Goal: Task Accomplishment & Management: Use online tool/utility

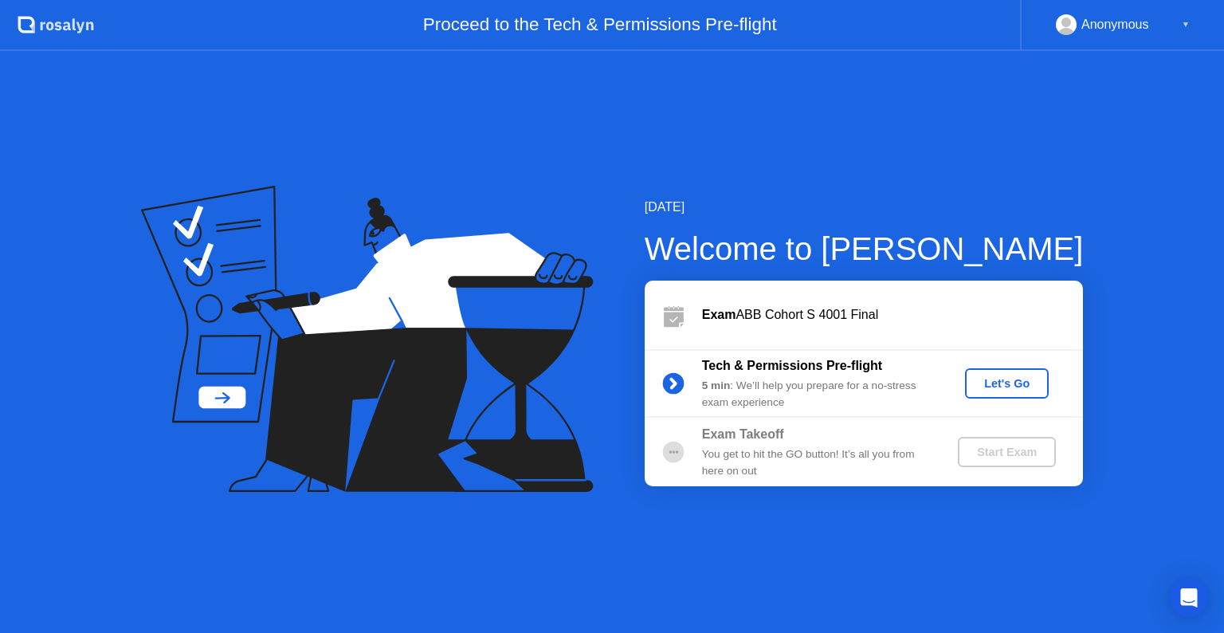
click at [1025, 379] on div "Let's Go" at bounding box center [1007, 383] width 71 height 13
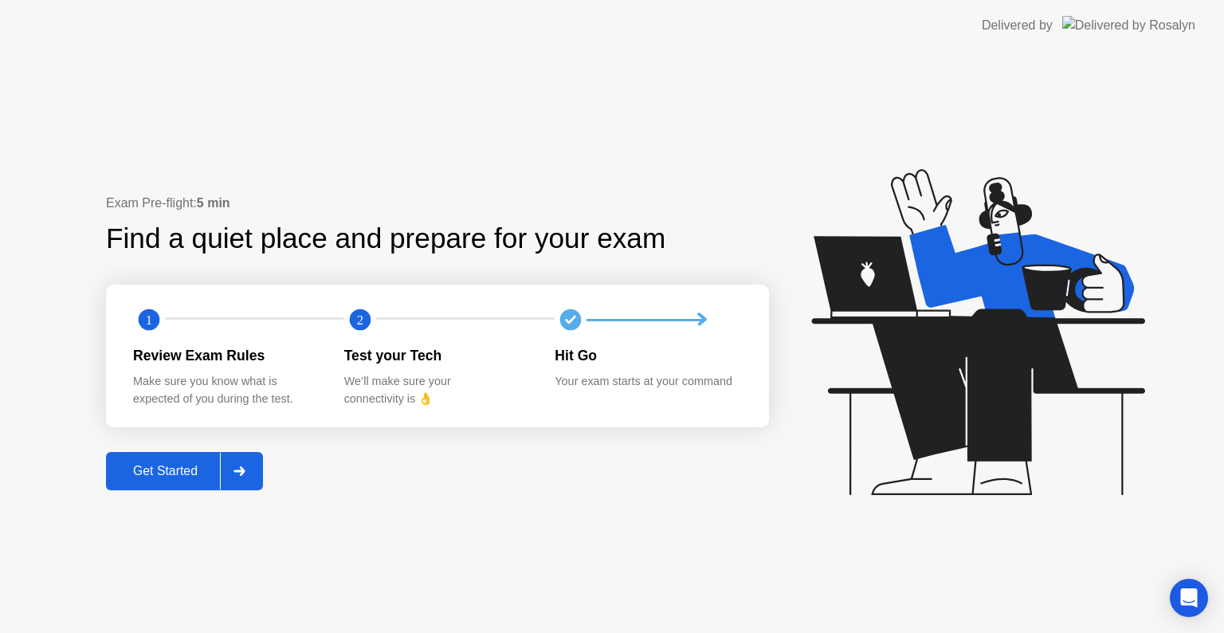
click at [241, 471] on icon at bounding box center [239, 471] width 11 height 10
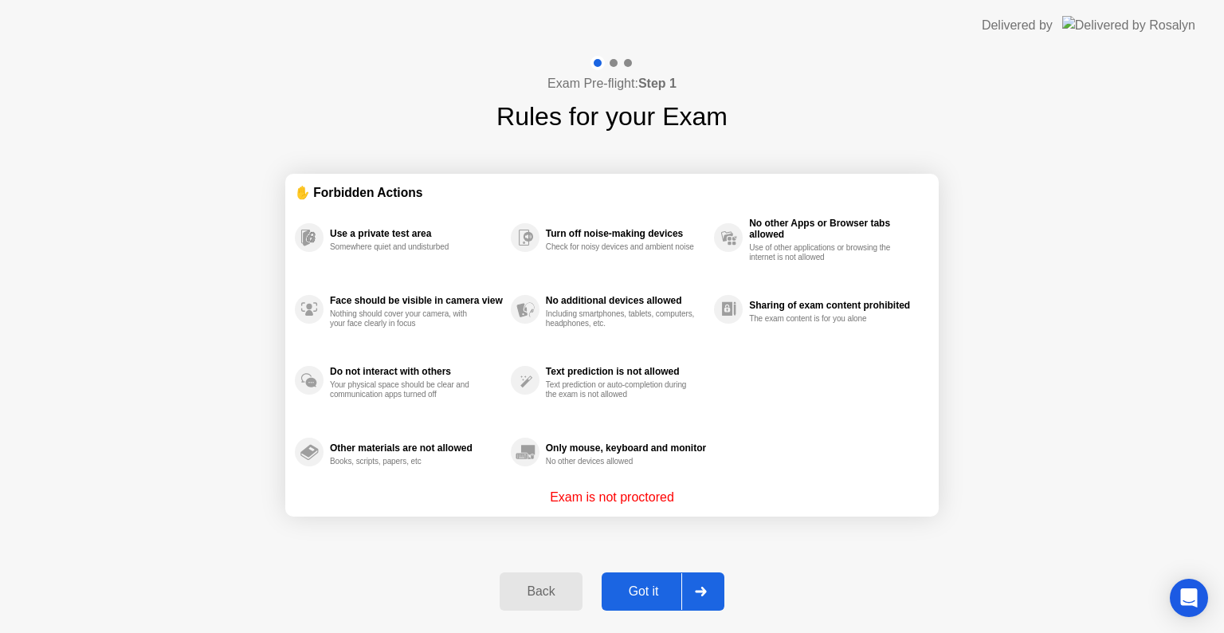
click at [710, 603] on div at bounding box center [701, 591] width 38 height 37
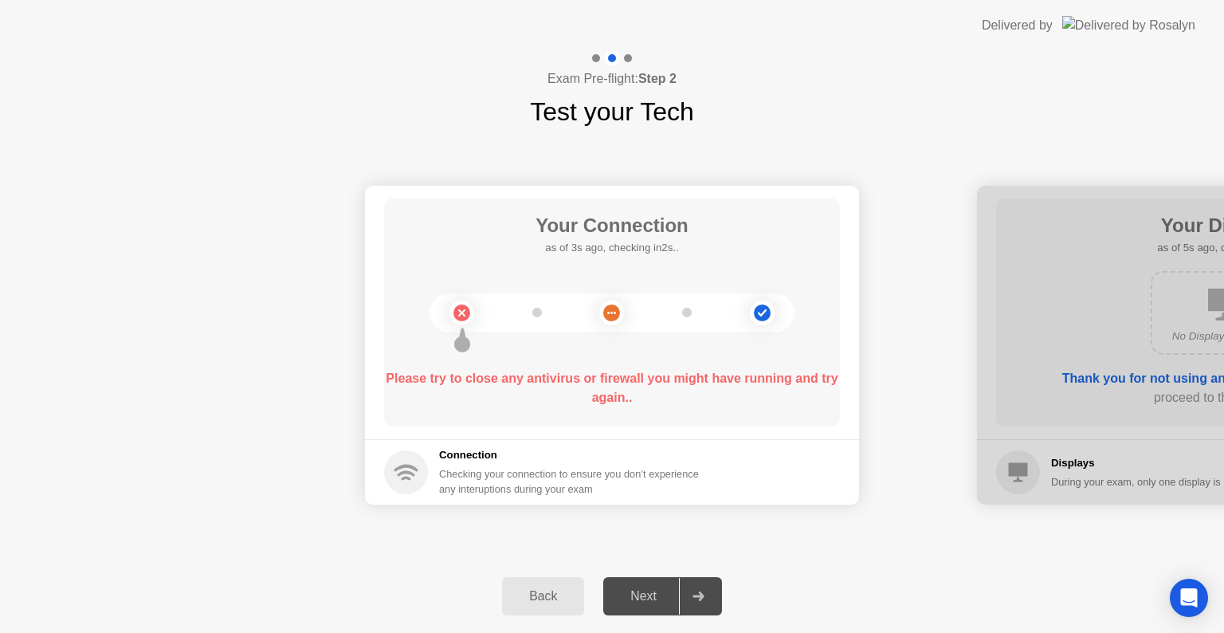
click at [708, 603] on div at bounding box center [698, 596] width 38 height 37
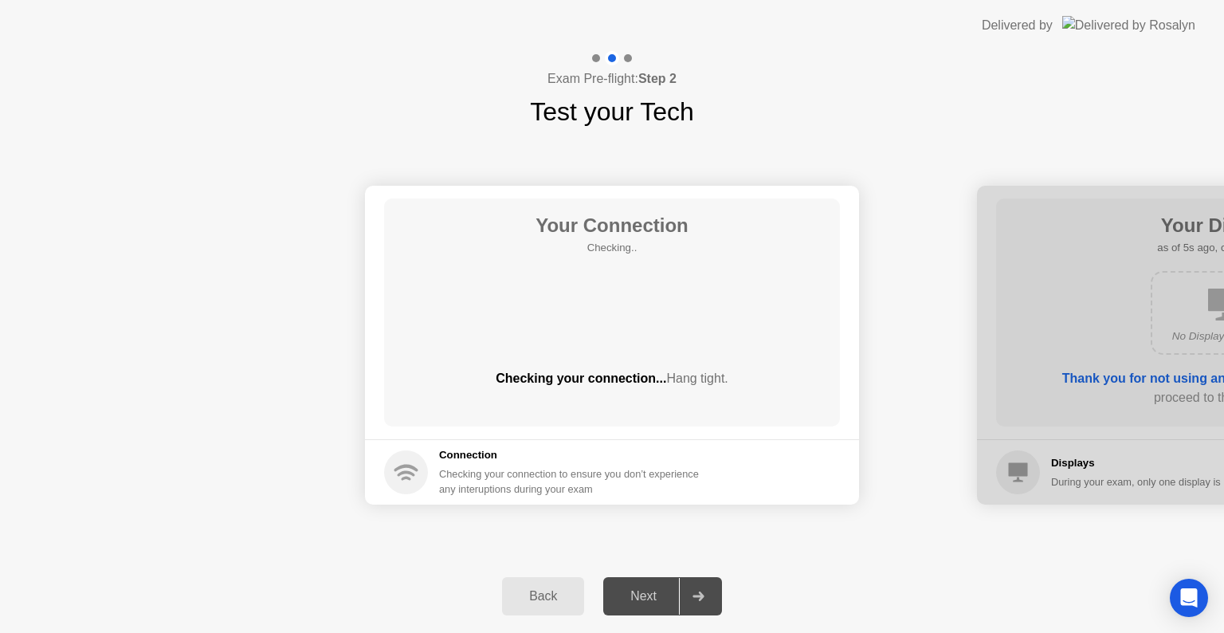
click at [919, 73] on div "Exam Pre-flight: Step 2 Test your Tech" at bounding box center [612, 91] width 1224 height 80
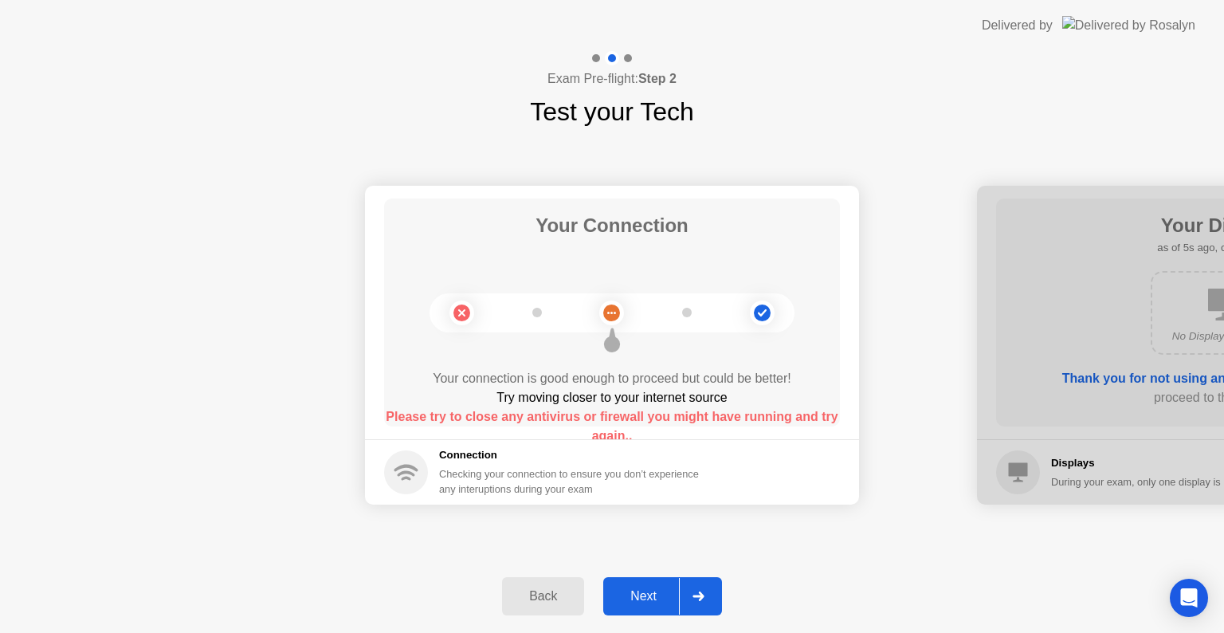
click at [701, 593] on icon at bounding box center [698, 596] width 11 height 10
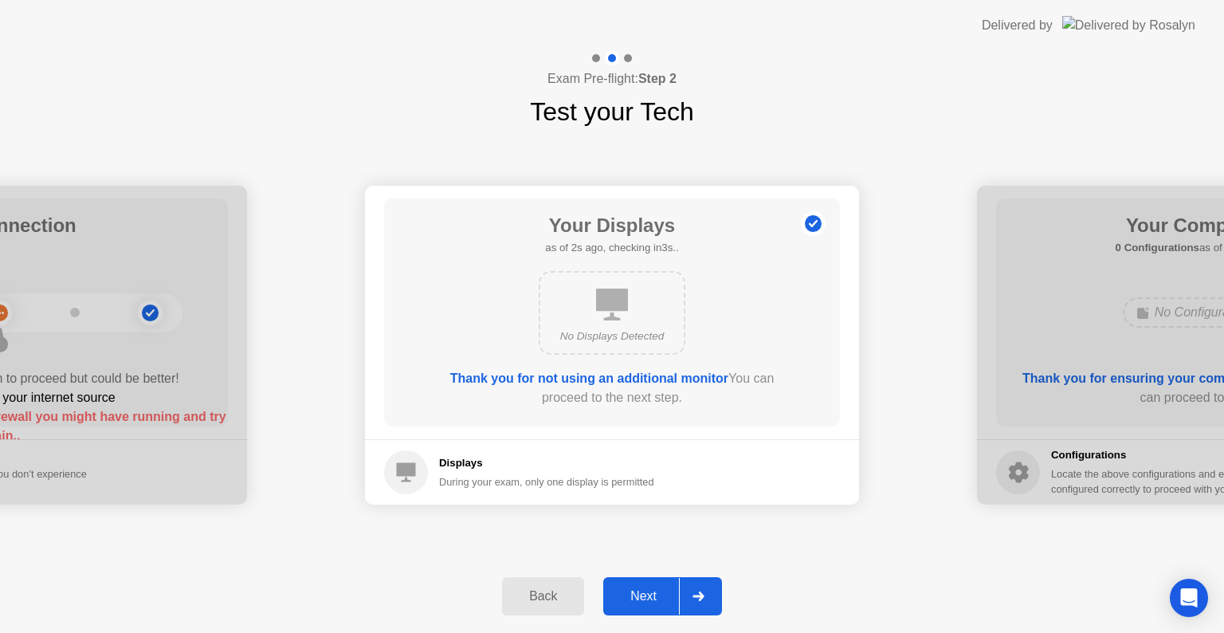
click at [701, 593] on icon at bounding box center [698, 596] width 11 height 10
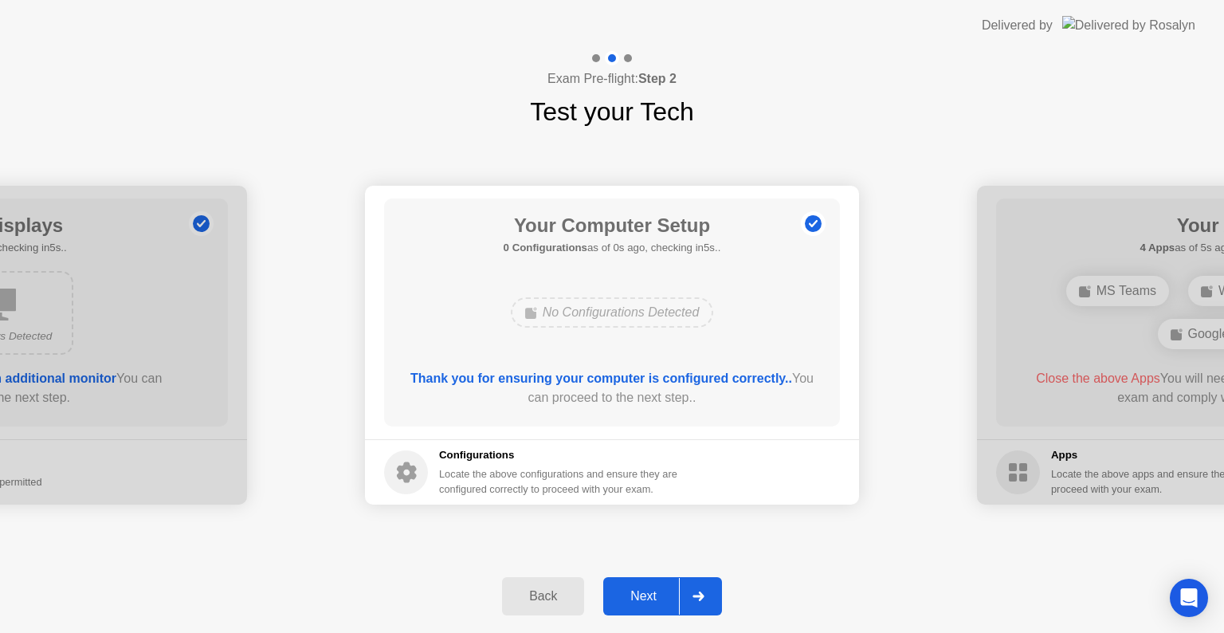
click at [701, 593] on icon at bounding box center [698, 596] width 11 height 10
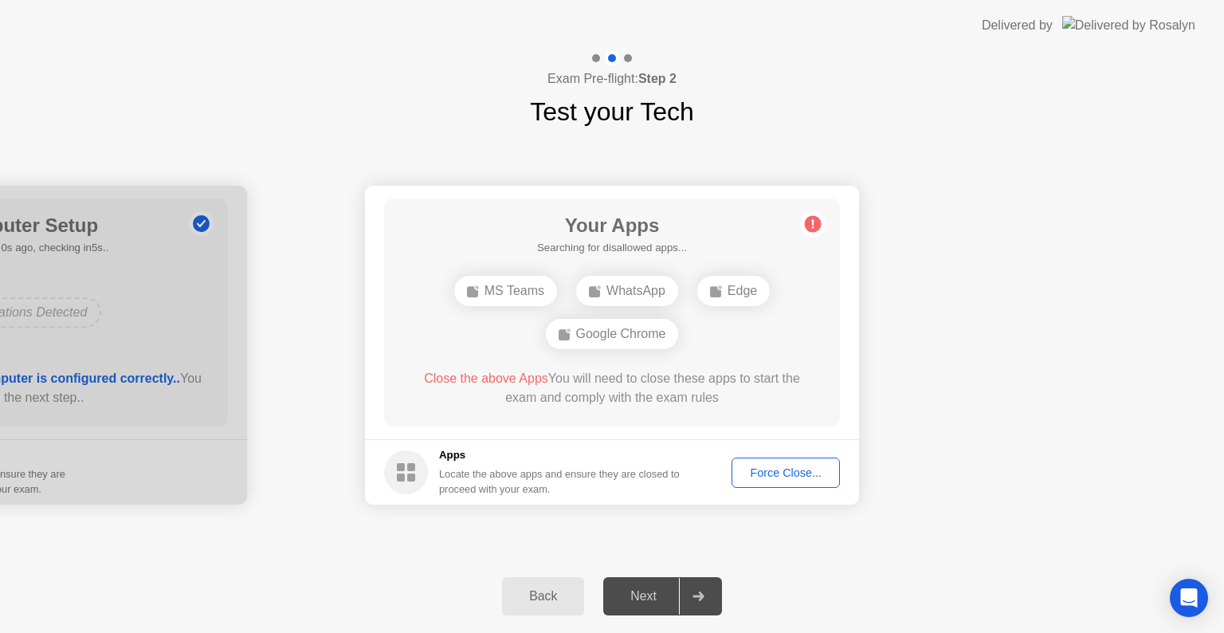
click at [759, 476] on div "Force Close..." at bounding box center [785, 472] width 97 height 13
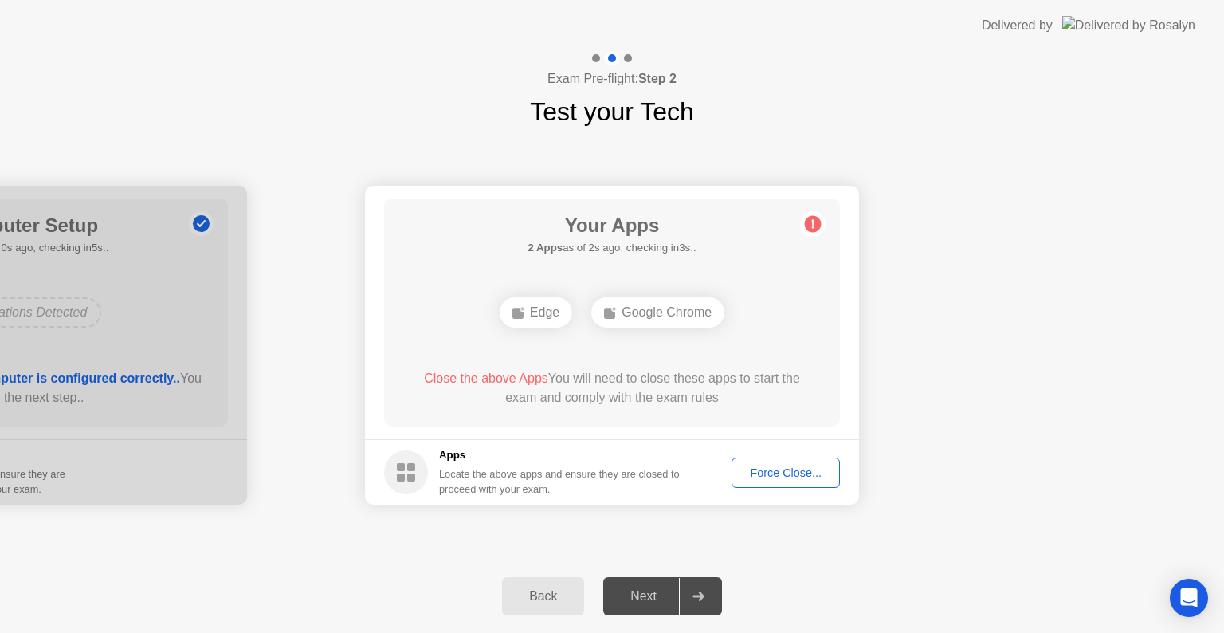
click at [788, 479] on div "Force Close..." at bounding box center [785, 472] width 97 height 13
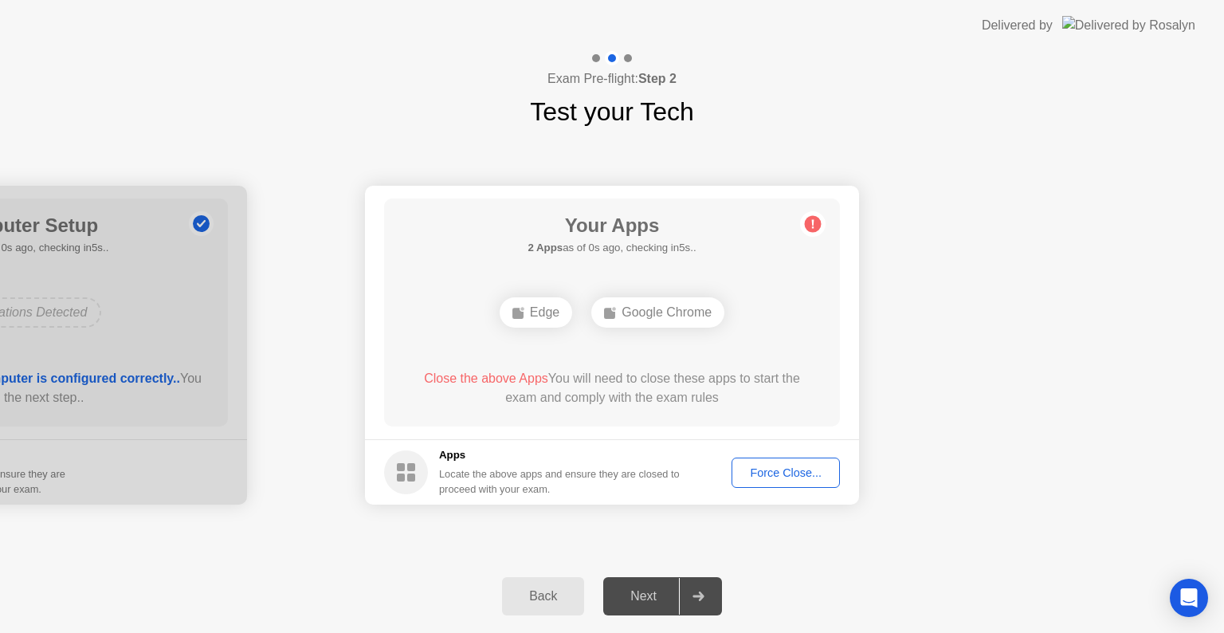
click at [781, 470] on div "Force Close..." at bounding box center [785, 472] width 97 height 13
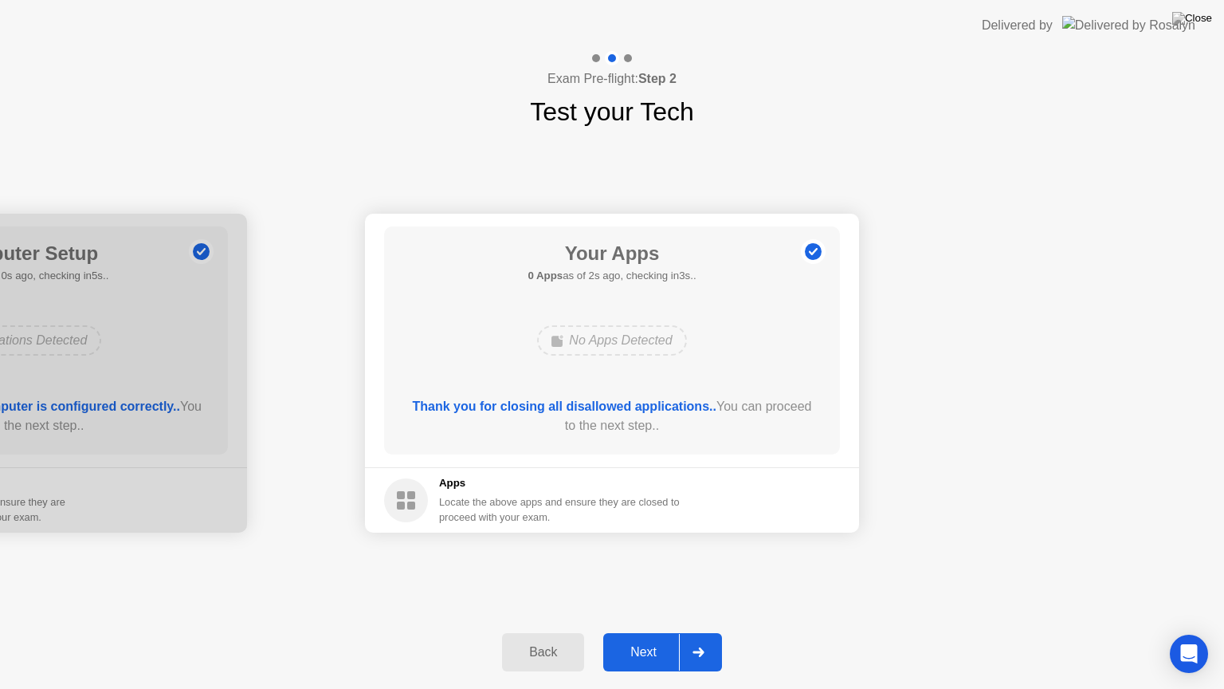
click at [708, 632] on div at bounding box center [698, 652] width 38 height 37
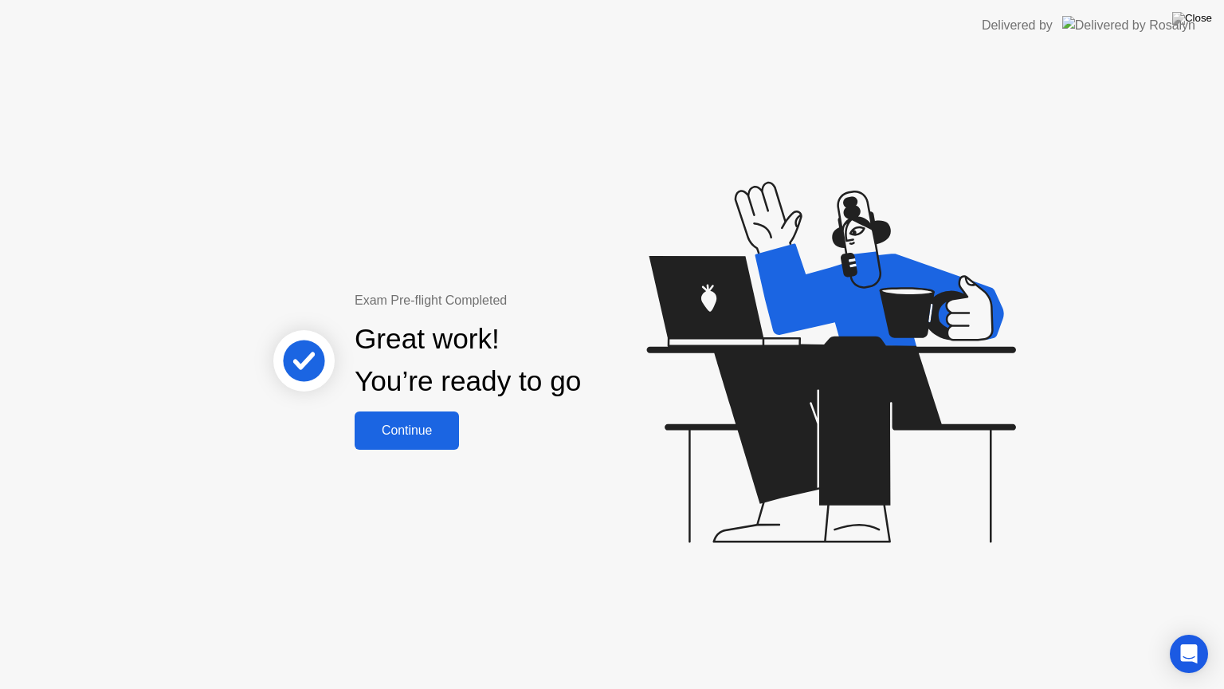
click at [422, 433] on div "Continue" at bounding box center [406, 430] width 95 height 14
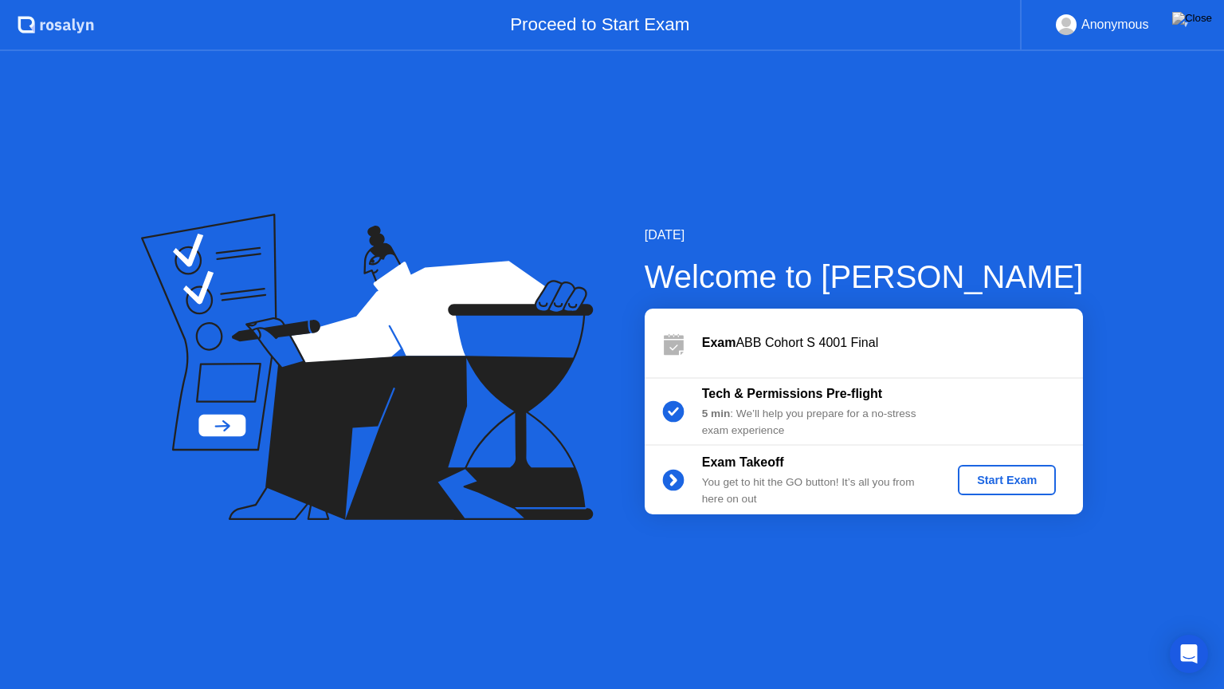
click at [998, 481] on div "Start Exam" at bounding box center [1006, 479] width 85 height 13
